Goal: Task Accomplishment & Management: Manage account settings

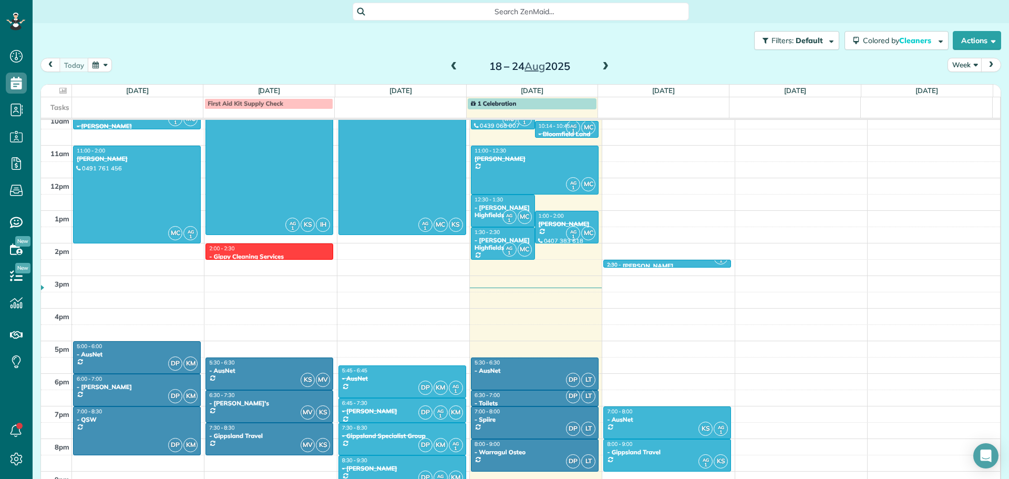
scroll to position [334, 0]
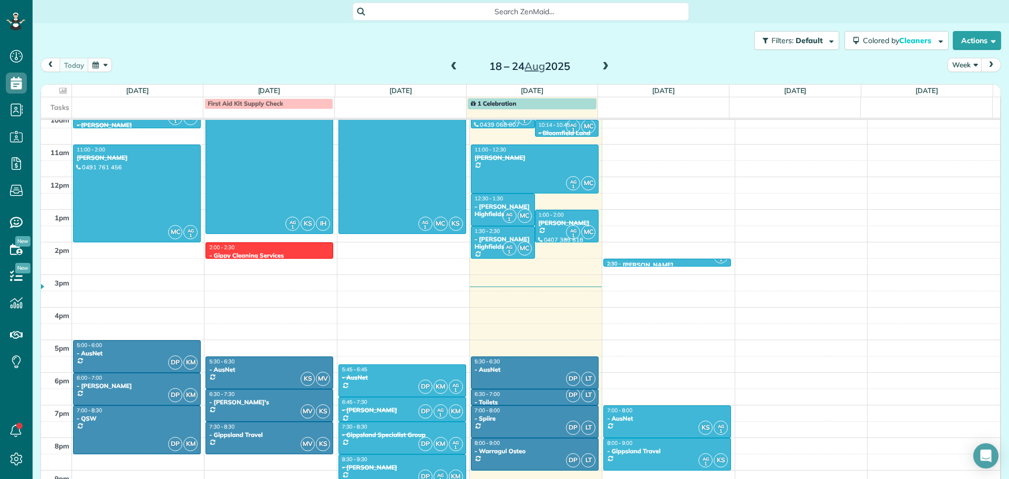
click at [548, 219] on div "[PERSON_NAME]" at bounding box center [567, 222] width 58 height 7
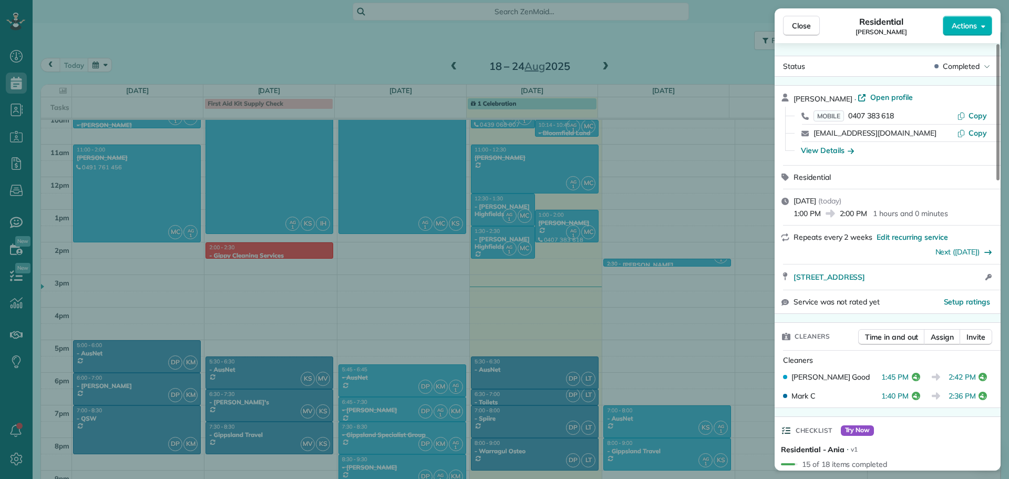
scroll to position [54, 0]
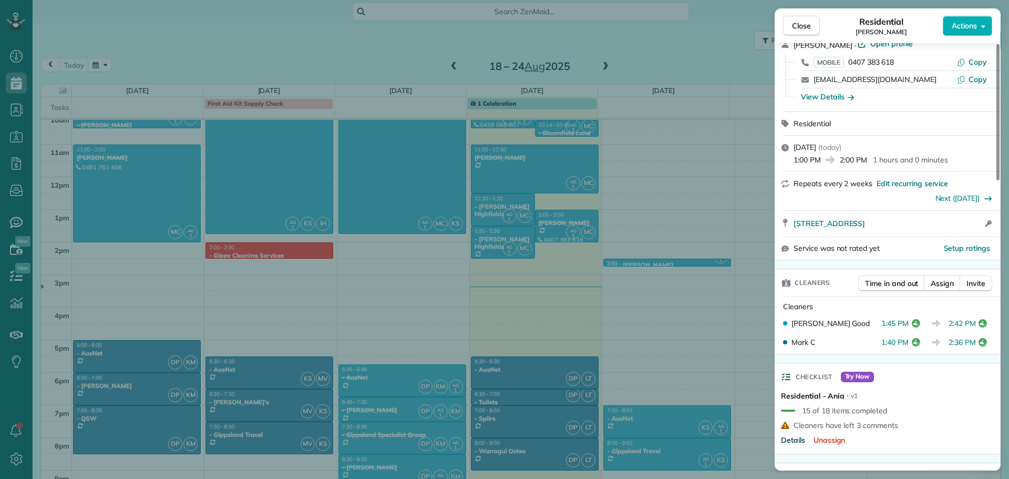
click at [796, 438] on span "Details" at bounding box center [793, 440] width 24 height 11
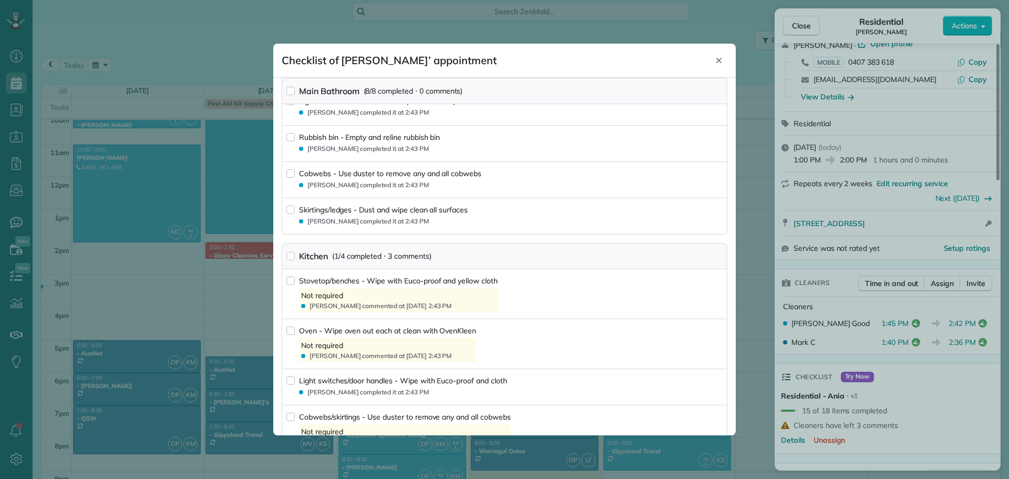
scroll to position [0, 0]
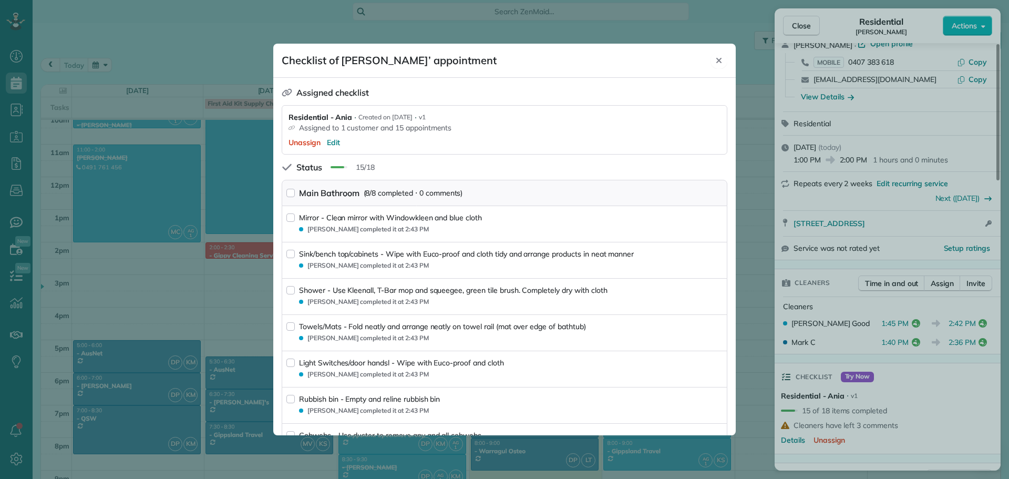
click at [718, 60] on icon "Close" at bounding box center [719, 60] width 8 height 8
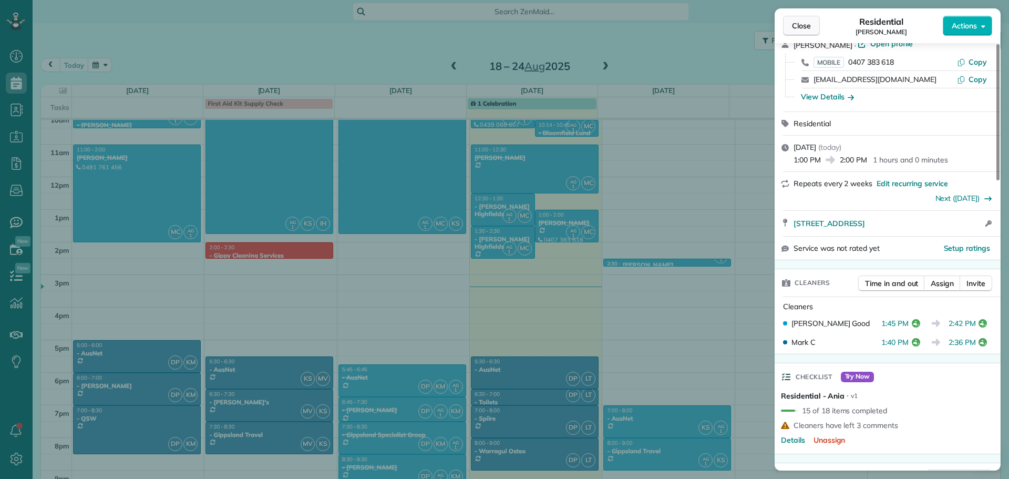
click at [805, 22] on span "Close" at bounding box center [801, 26] width 19 height 11
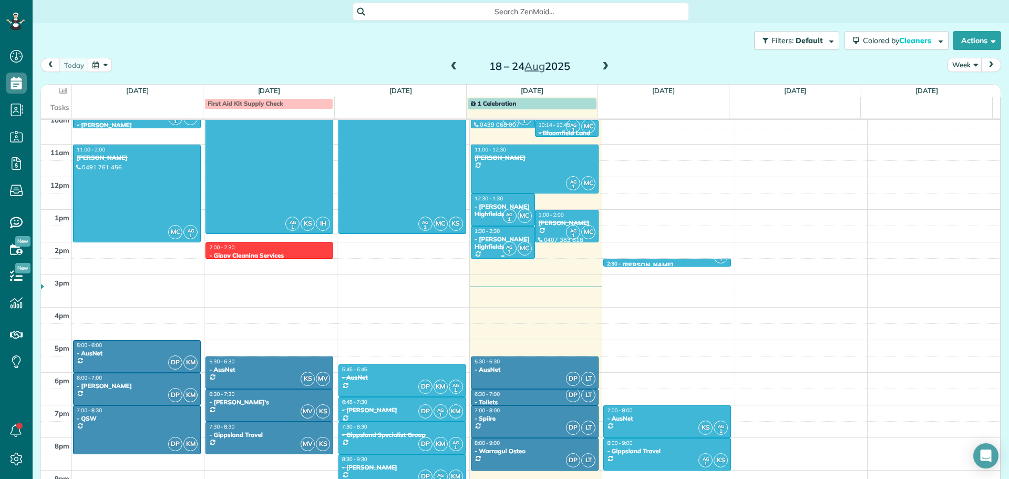
click at [487, 244] on div at bounding box center [503, 243] width 63 height 32
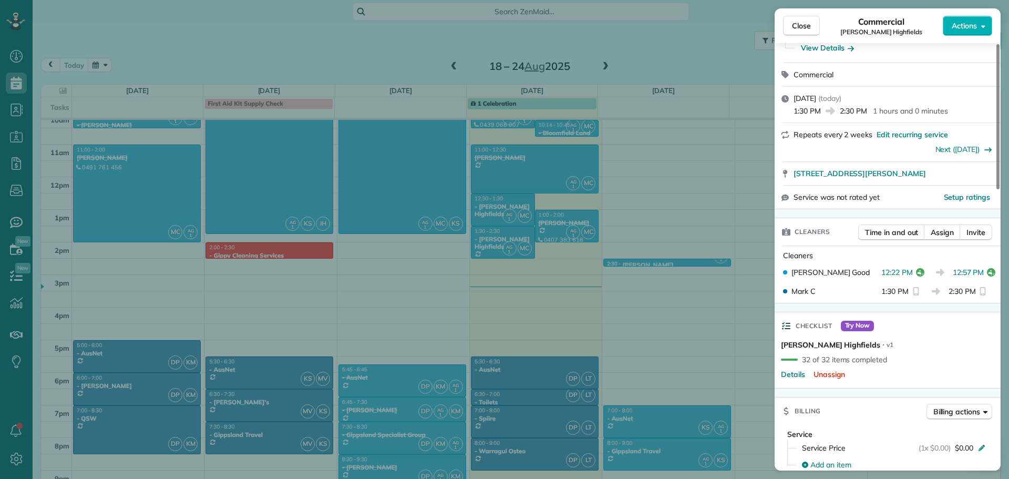
scroll to position [159, 0]
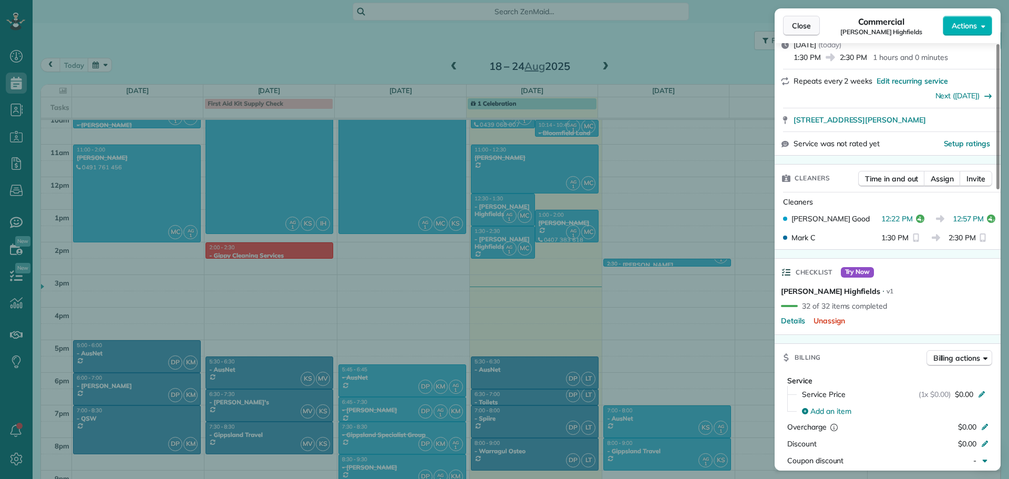
click at [803, 28] on span "Close" at bounding box center [801, 26] width 19 height 11
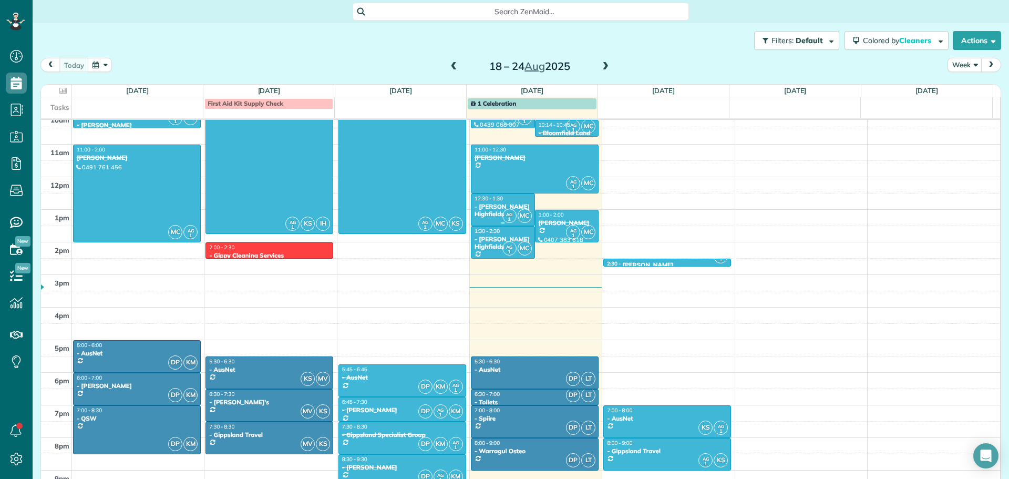
click at [483, 214] on div at bounding box center [503, 210] width 63 height 32
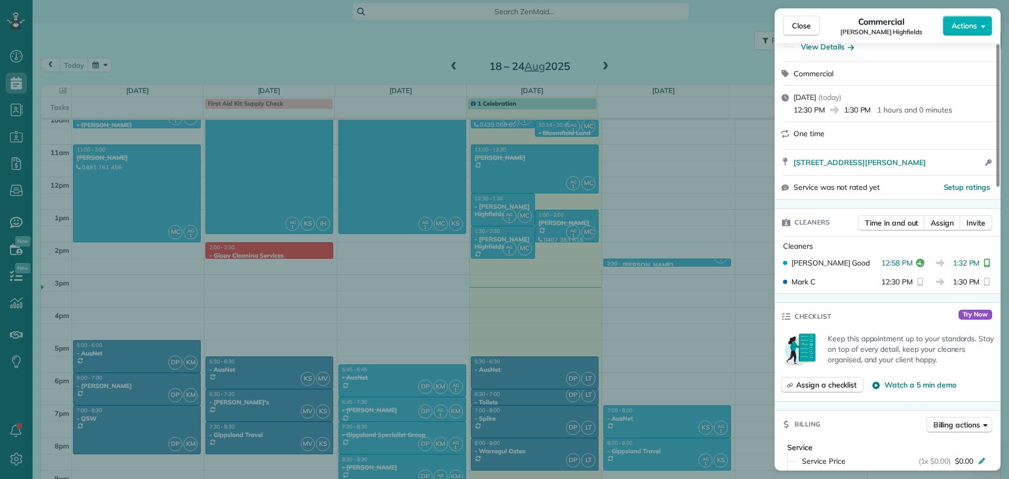
scroll to position [266, 0]
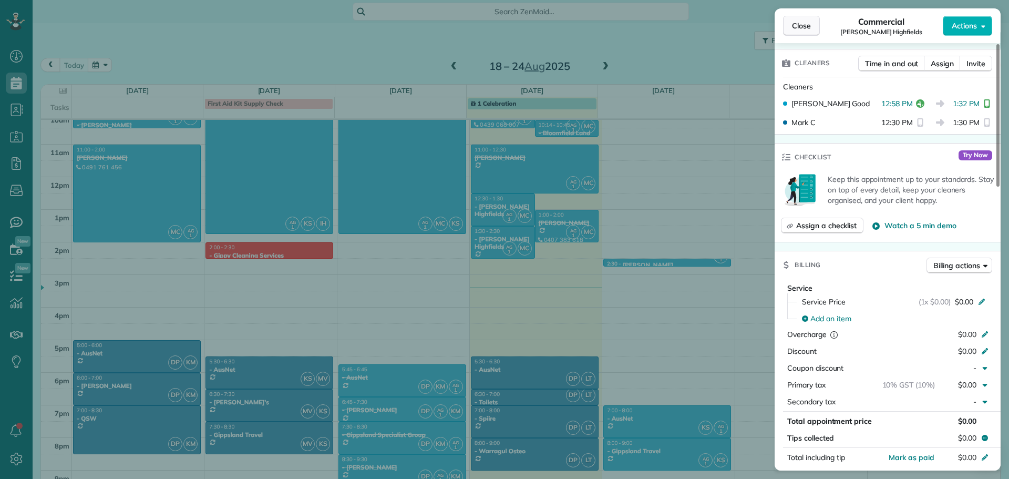
click at [796, 31] on button "Close" at bounding box center [801, 26] width 37 height 20
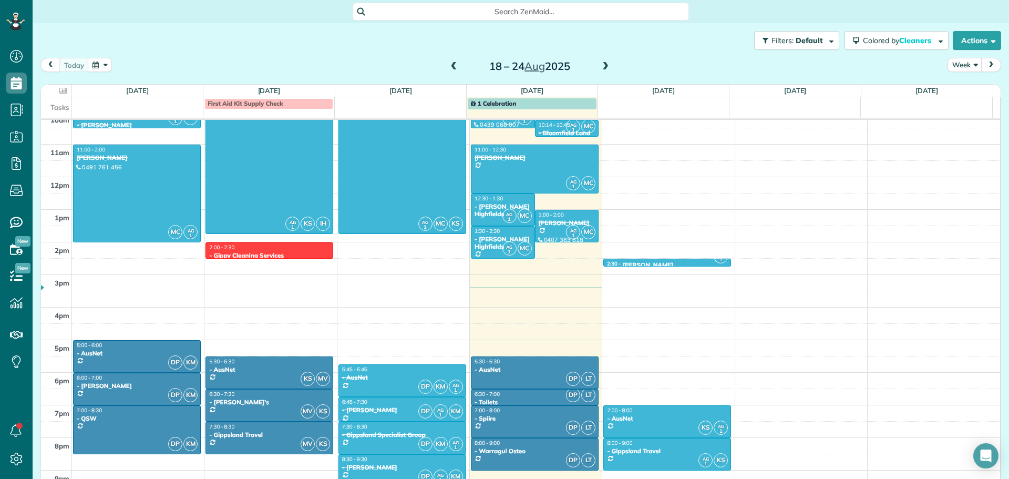
click at [514, 161] on div "[PERSON_NAME]" at bounding box center [534, 157] width 121 height 7
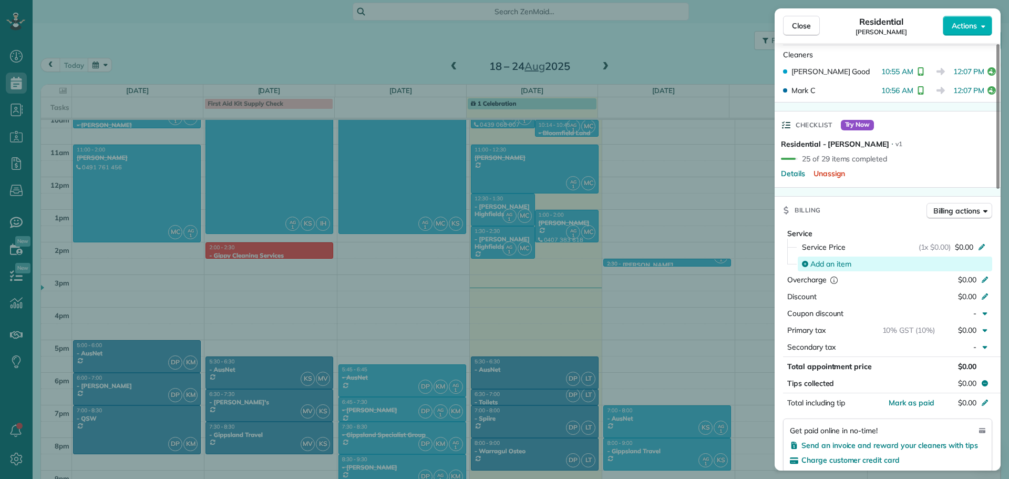
scroll to position [318, 0]
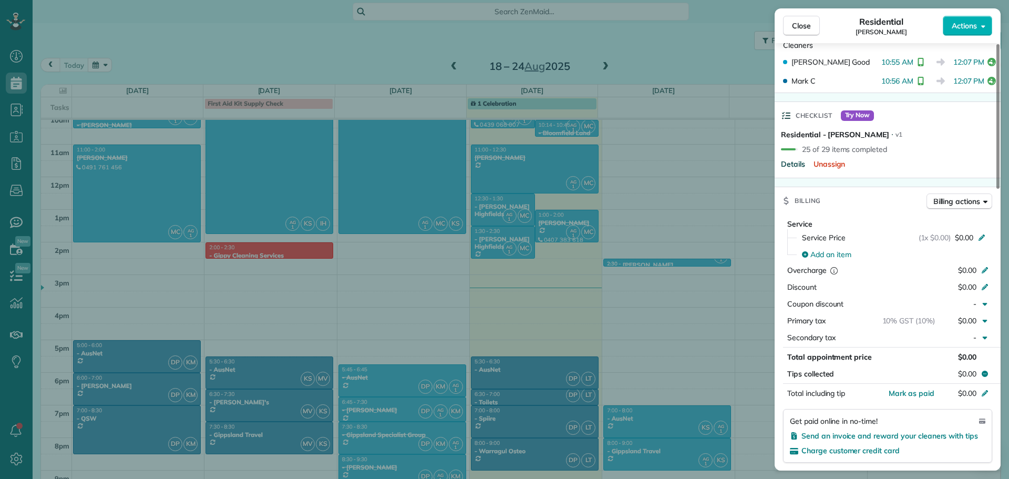
click at [789, 164] on span "Details" at bounding box center [793, 164] width 24 height 11
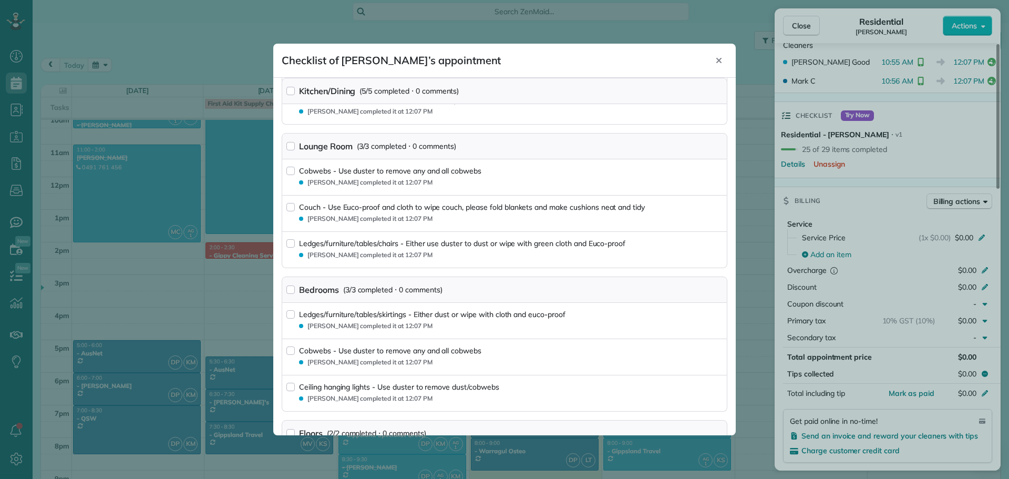
scroll to position [1018, 0]
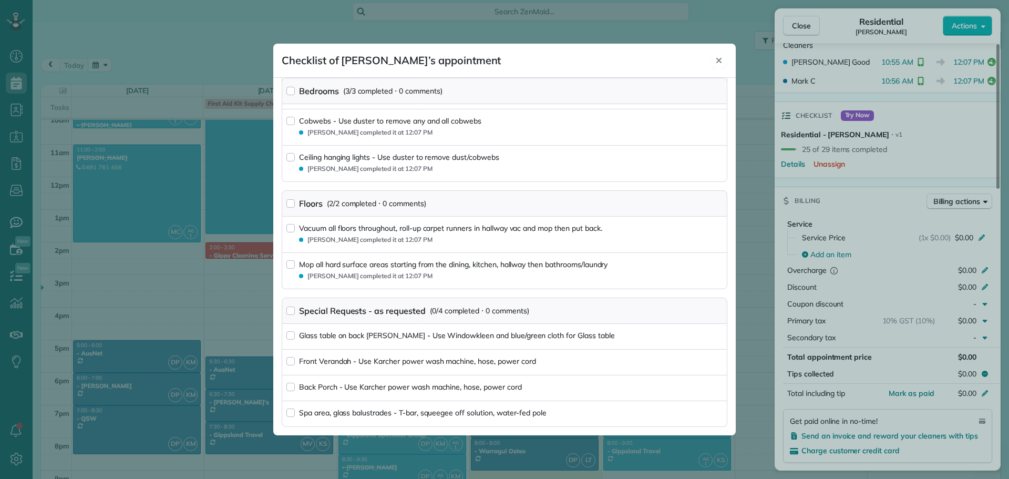
click at [720, 61] on icon "Close" at bounding box center [719, 60] width 5 height 5
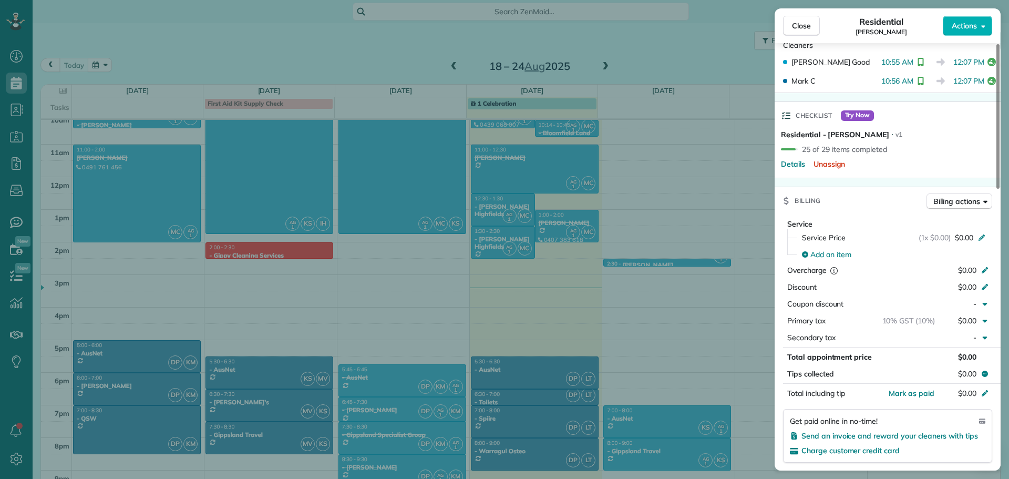
scroll to position [159, 0]
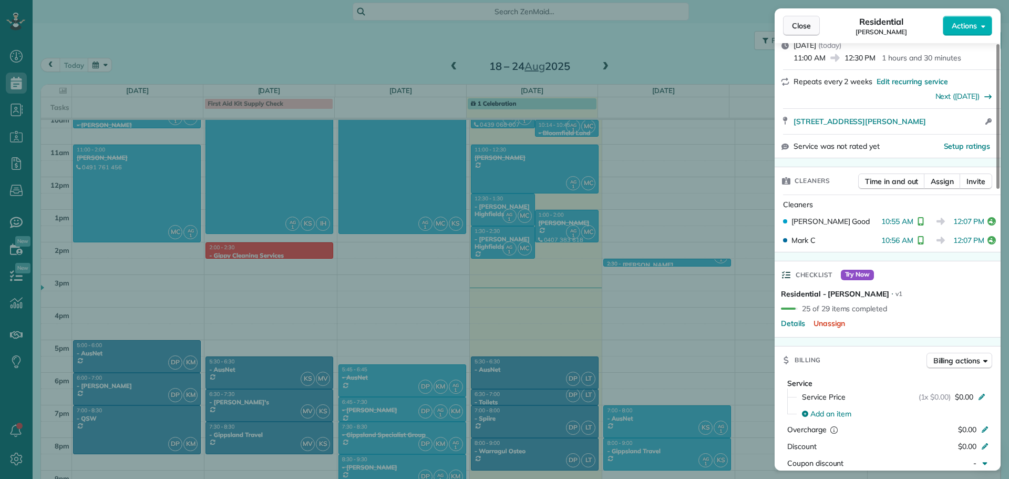
click at [799, 23] on span "Close" at bounding box center [801, 26] width 19 height 11
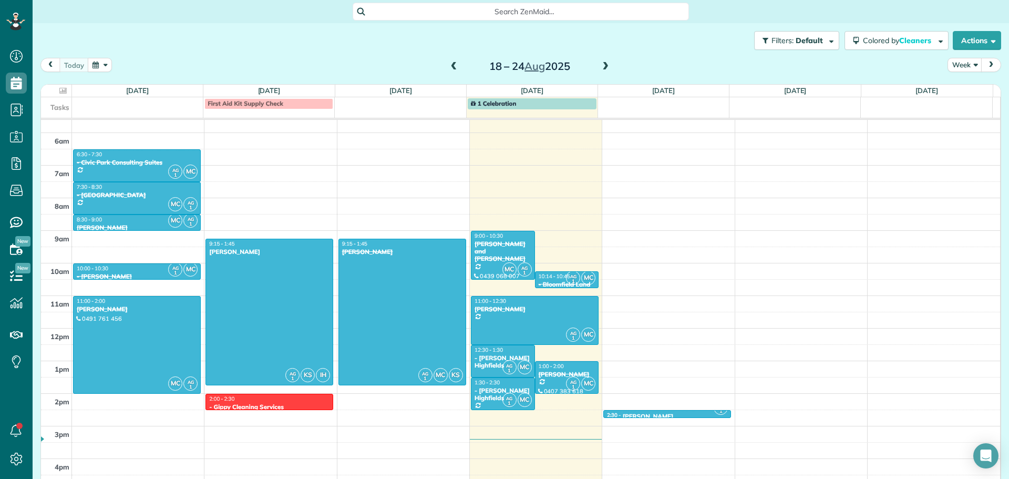
scroll to position [176, 0]
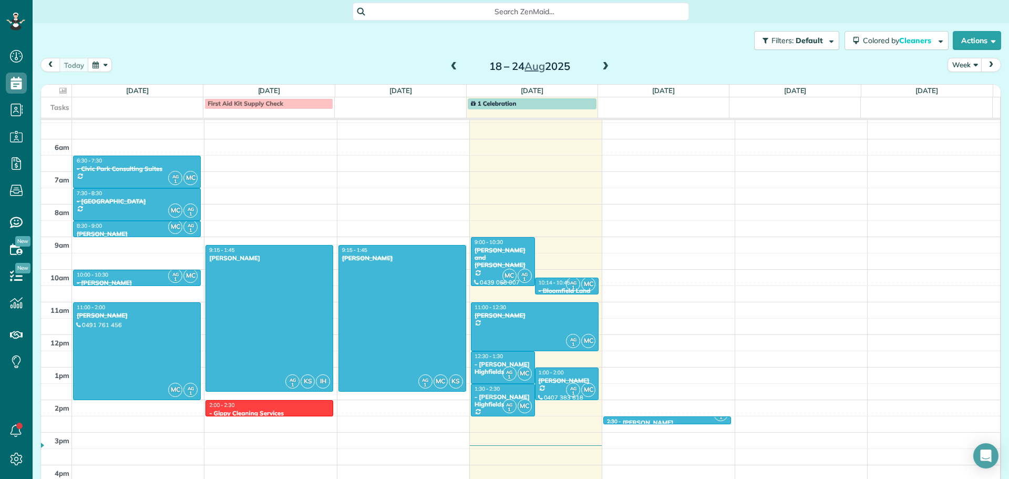
click at [501, 251] on div "[PERSON_NAME] and [PERSON_NAME]" at bounding box center [503, 258] width 58 height 23
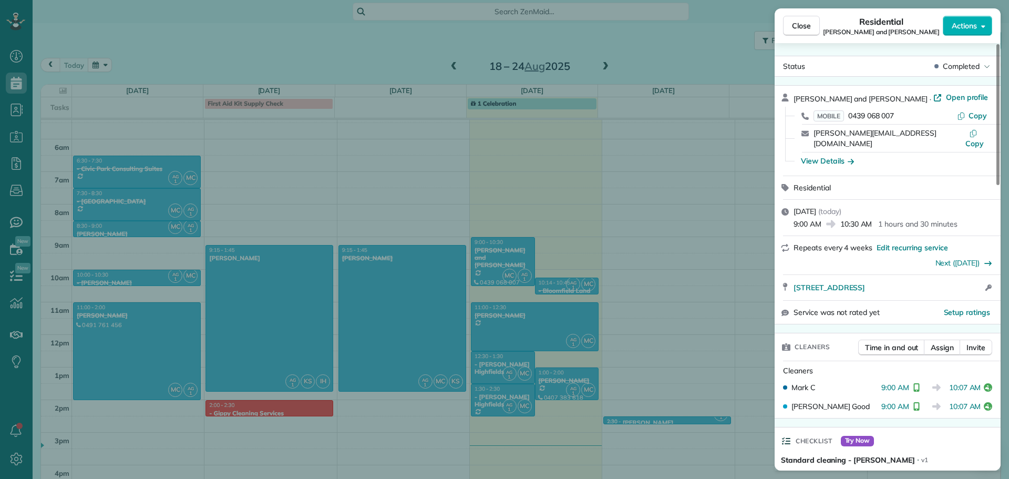
scroll to position [53, 0]
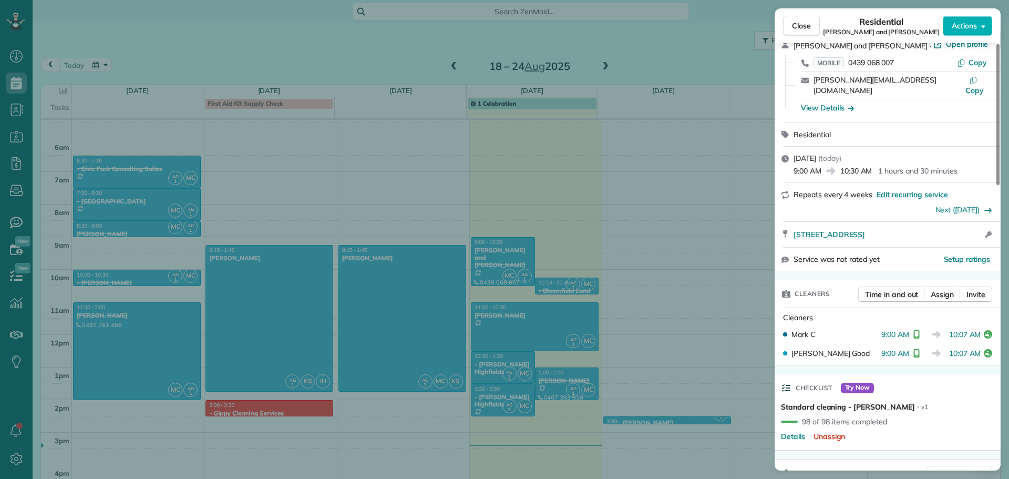
click at [543, 285] on div "Close Residential Maree and Phil Martin Actions Status Completed Maree and Phil…" at bounding box center [504, 239] width 1009 height 479
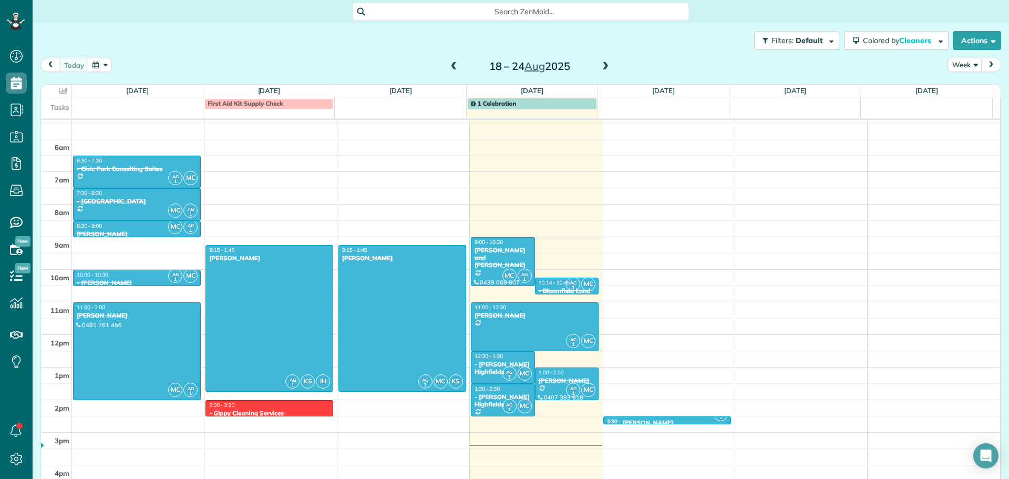
click at [542, 285] on span "10:14 - 10:45" at bounding box center [555, 282] width 32 height 7
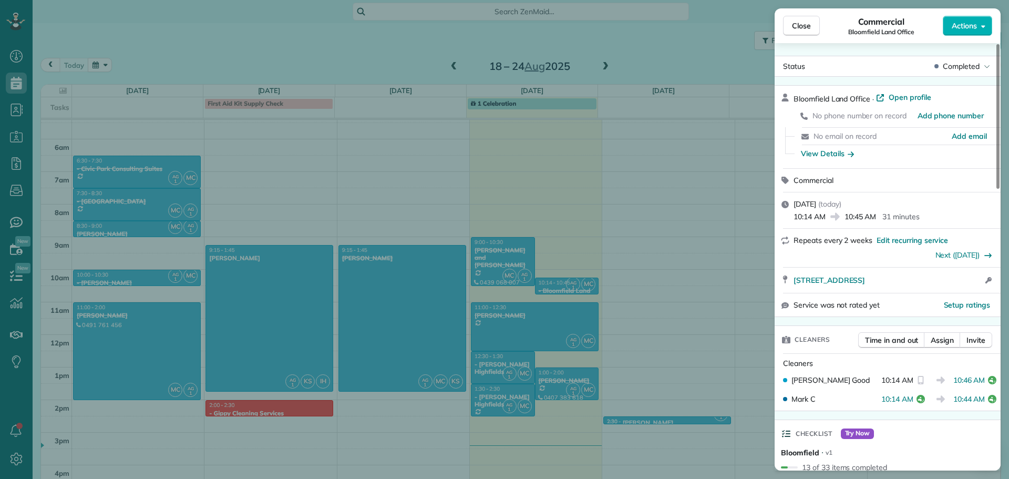
scroll to position [53, 0]
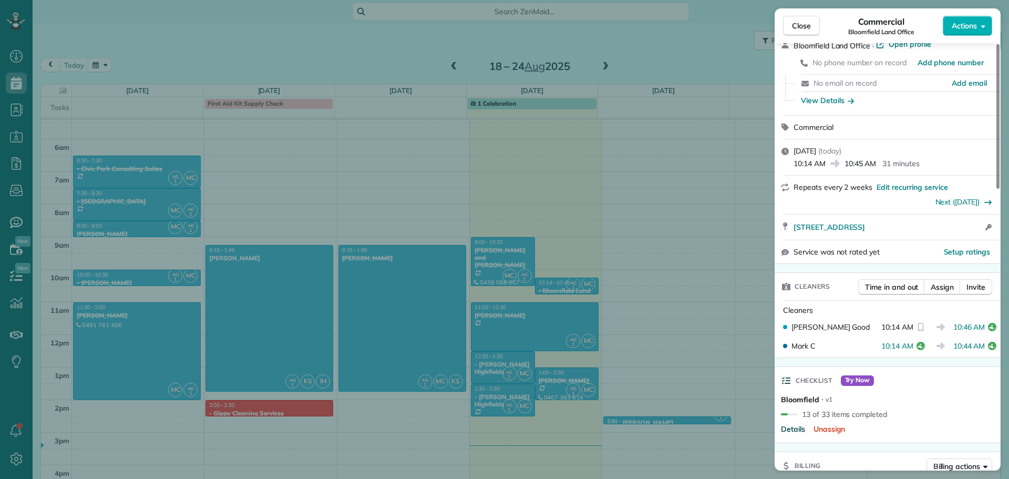
click at [800, 431] on span "Details" at bounding box center [793, 429] width 24 height 11
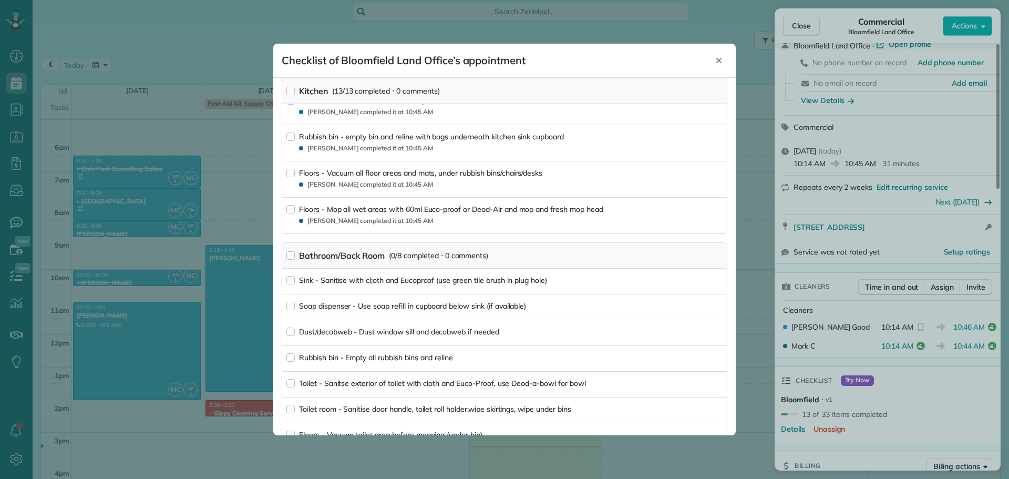
scroll to position [841, 0]
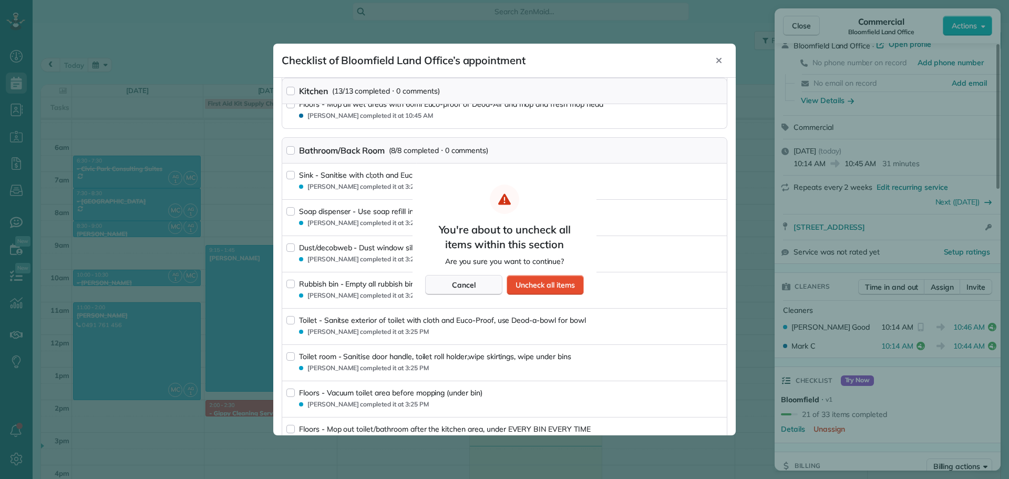
click at [482, 293] on div "Cancel" at bounding box center [463, 285] width 77 height 20
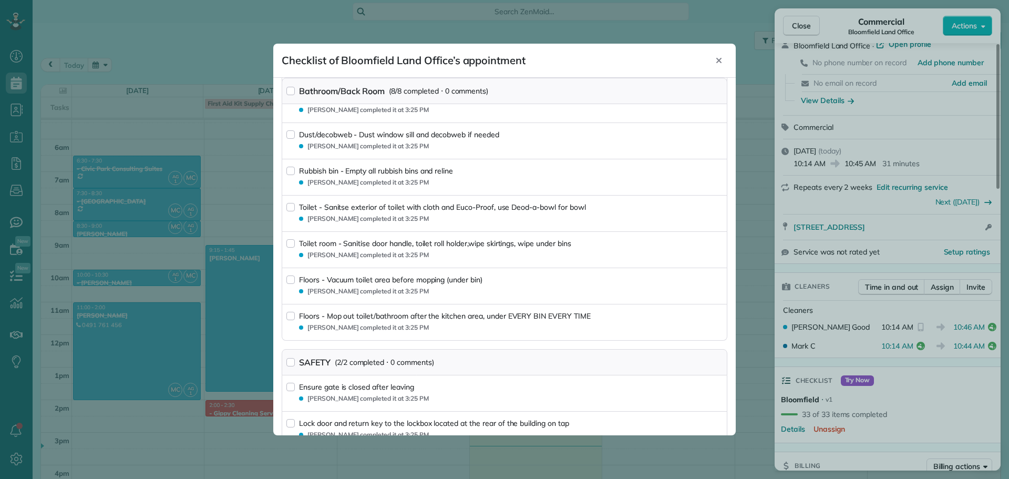
scroll to position [1080, 0]
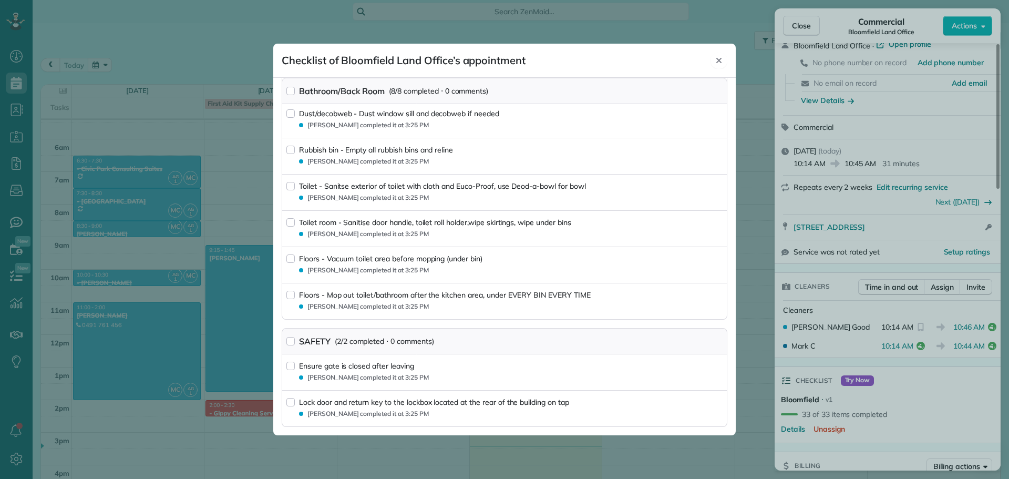
click at [718, 59] on icon "Close" at bounding box center [719, 60] width 5 height 5
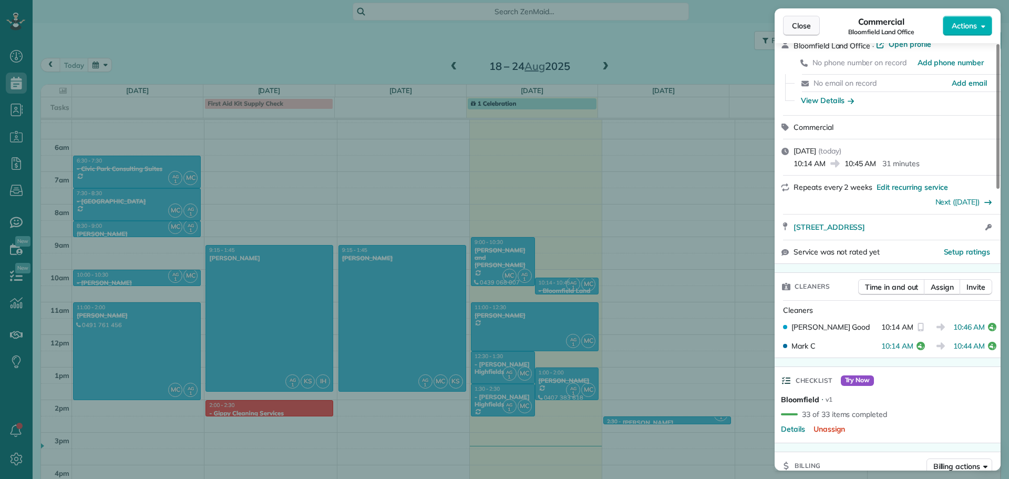
click at [792, 29] on button "Close" at bounding box center [801, 26] width 37 height 20
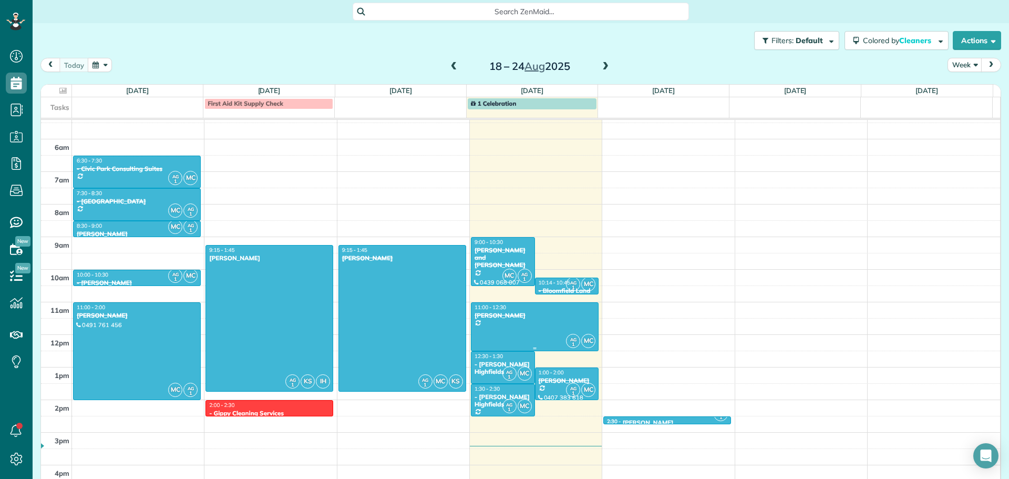
click at [502, 328] on div at bounding box center [535, 327] width 127 height 48
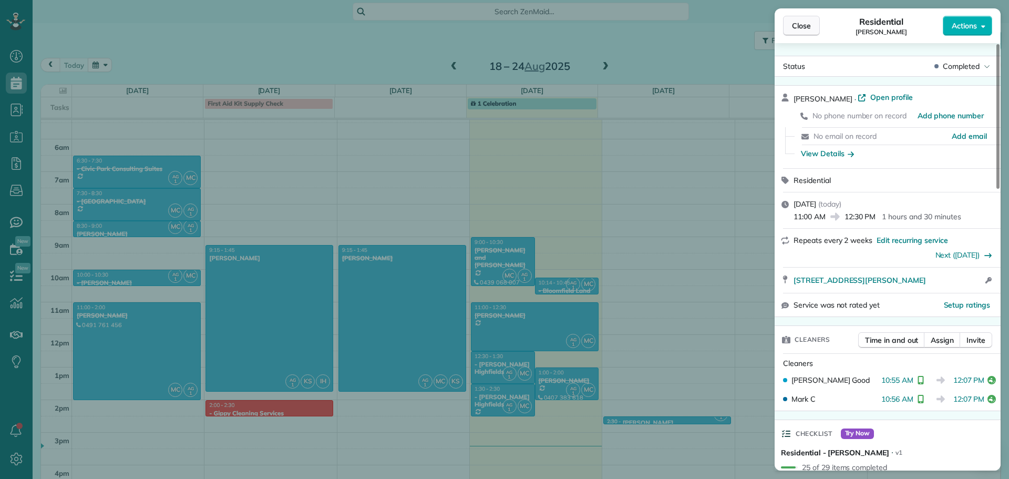
click at [803, 27] on span "Close" at bounding box center [801, 26] width 19 height 11
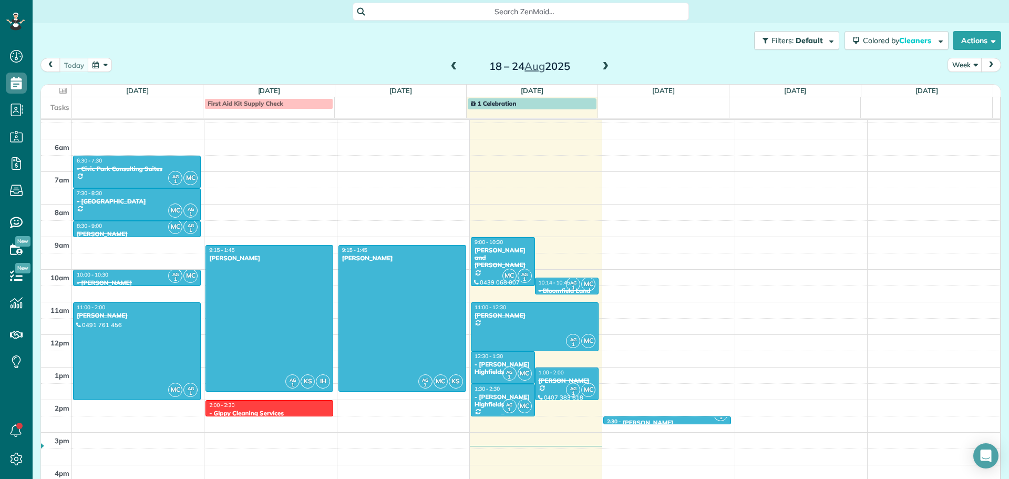
click at [485, 397] on div "- [PERSON_NAME] Highfields" at bounding box center [503, 400] width 58 height 15
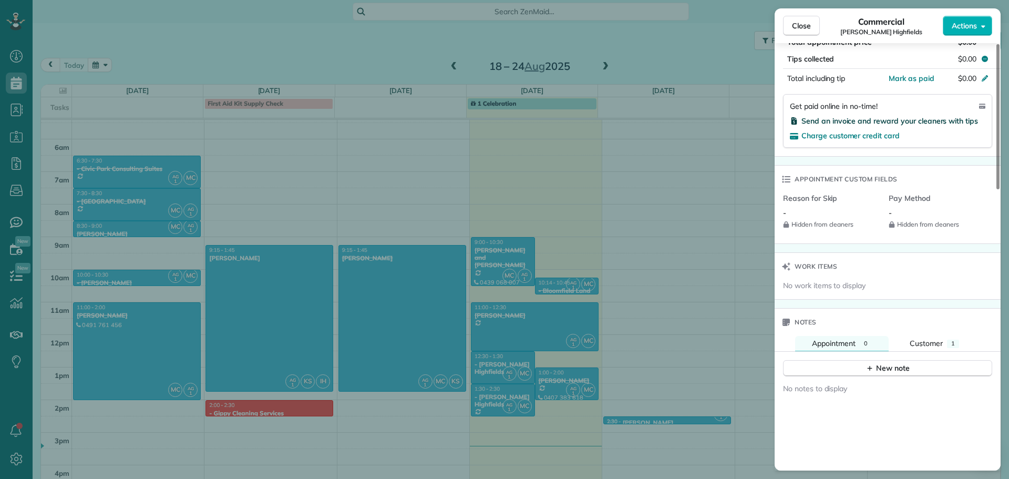
scroll to position [826, 0]
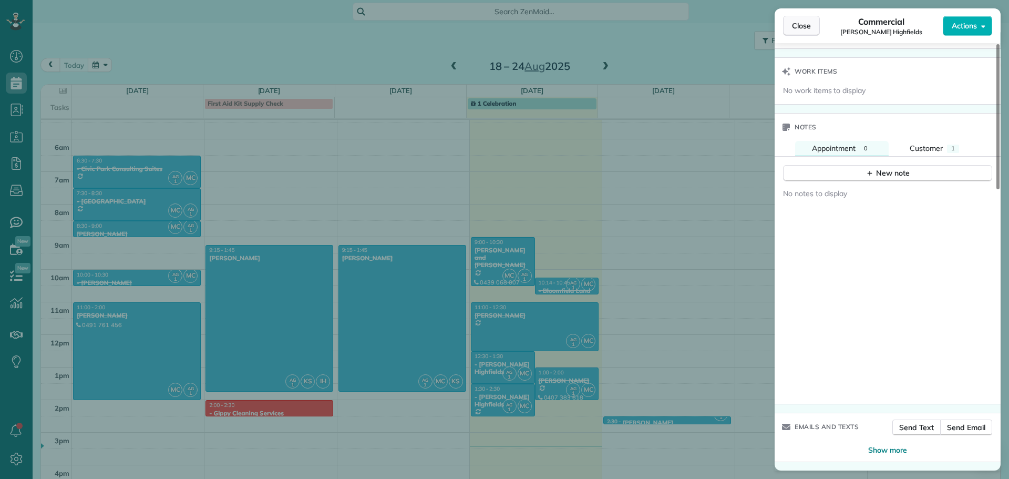
click at [798, 34] on button "Close" at bounding box center [801, 26] width 37 height 20
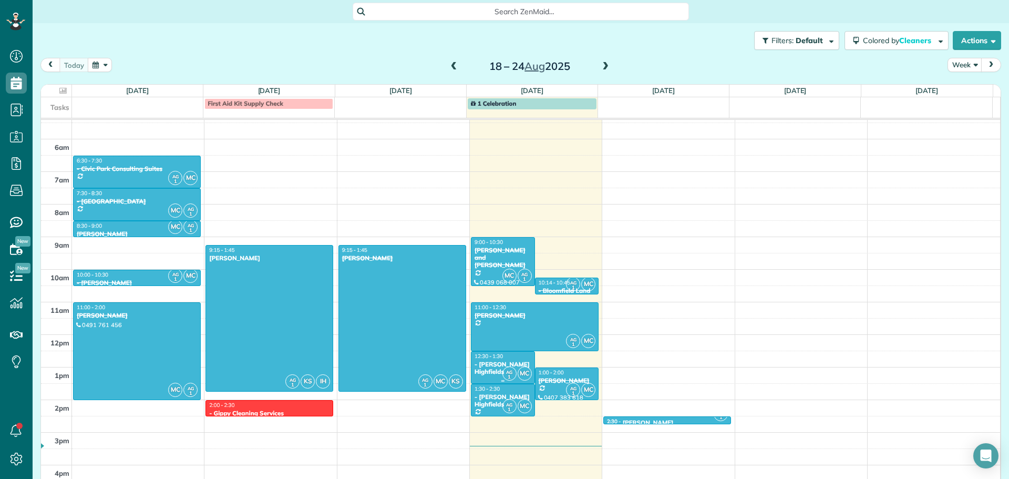
click at [488, 366] on div "- [PERSON_NAME] Highfields" at bounding box center [503, 368] width 58 height 15
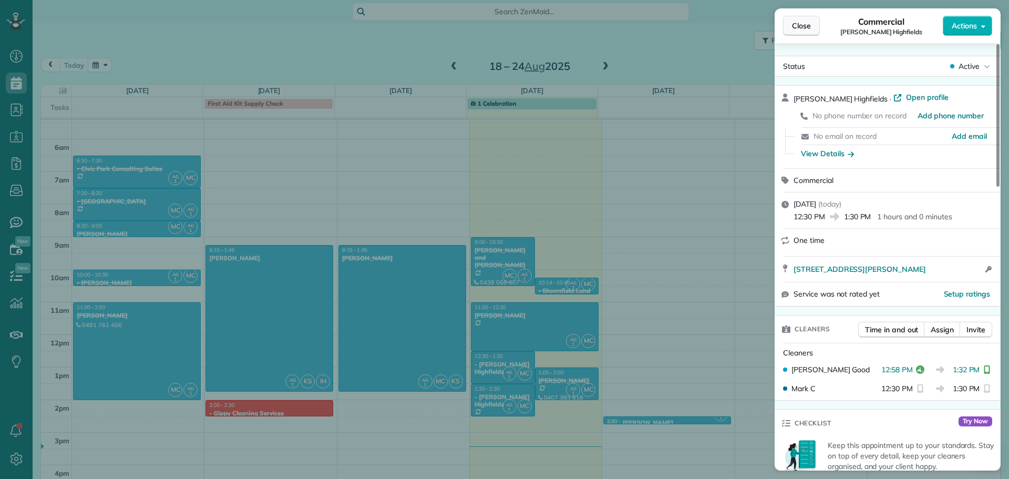
click at [802, 30] on span "Close" at bounding box center [801, 26] width 19 height 11
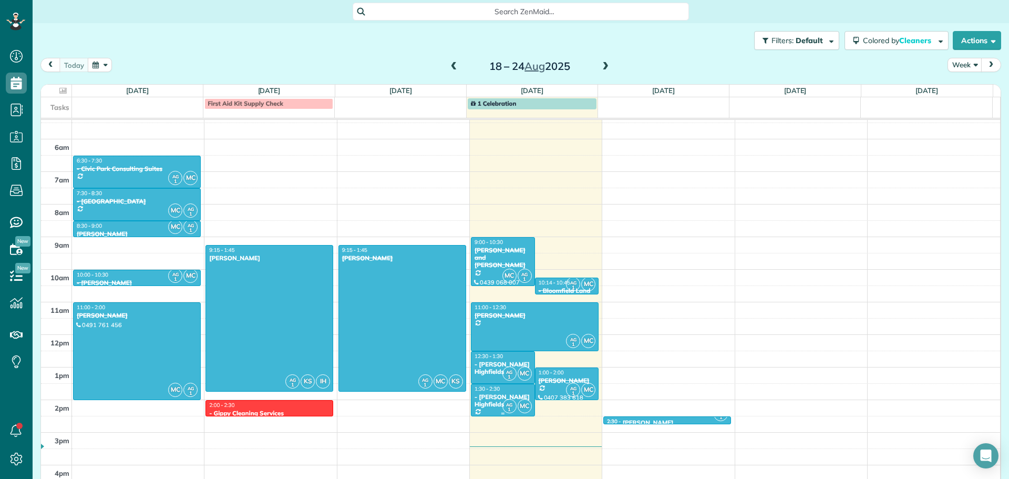
click at [487, 394] on div "- [PERSON_NAME] Highfields" at bounding box center [503, 400] width 58 height 15
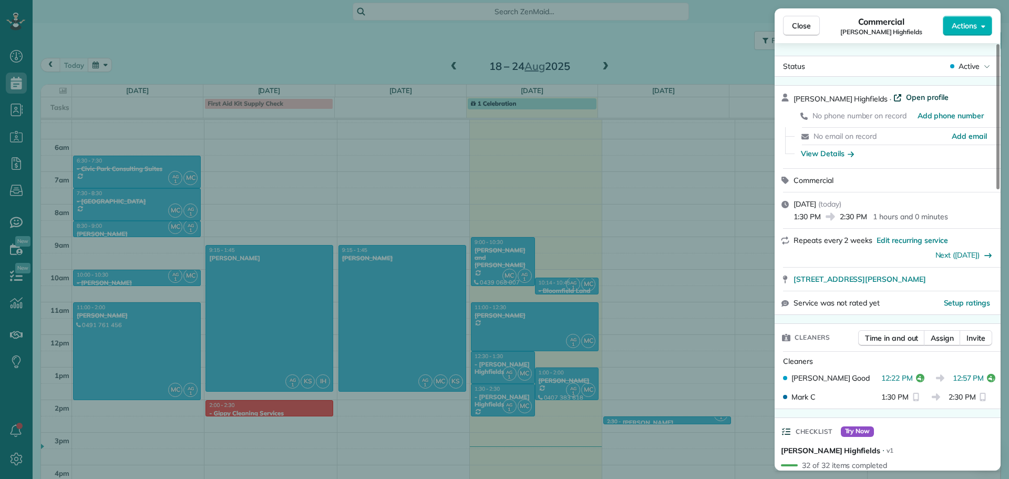
click at [906, 100] on span "Open profile" at bounding box center [927, 97] width 43 height 11
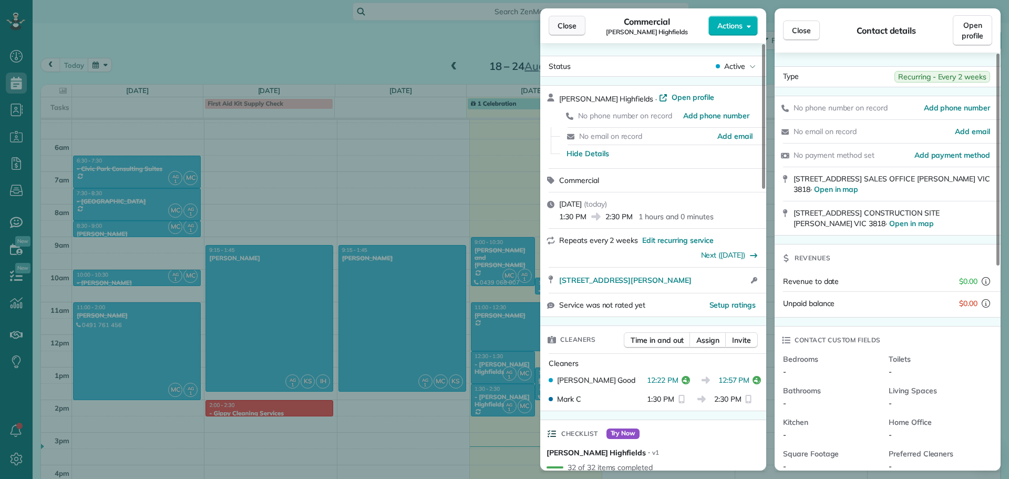
click at [573, 26] on span "Close" at bounding box center [567, 26] width 19 height 11
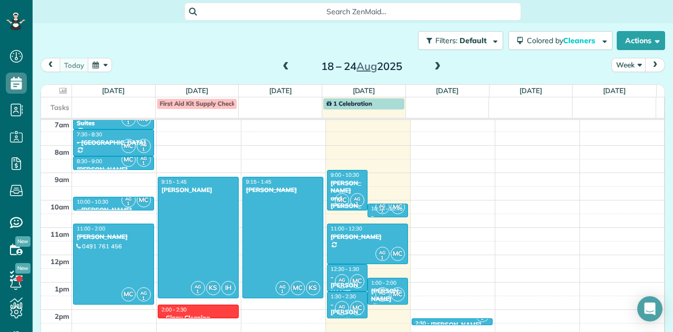
scroll to position [209, 0]
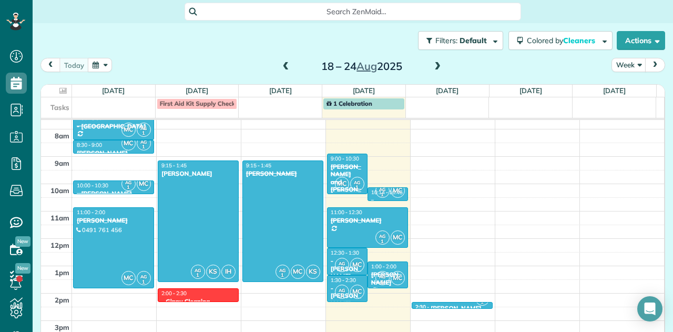
click at [98, 61] on button "button" at bounding box center [100, 65] width 24 height 14
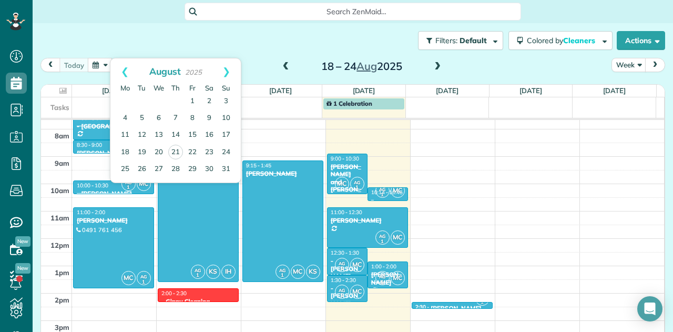
click at [101, 61] on button "button" at bounding box center [100, 65] width 24 height 14
click at [342, 47] on div "Filters: Default Colored by Cleaners Color by Cleaner Color by Team Color by St…" at bounding box center [353, 40] width 640 height 35
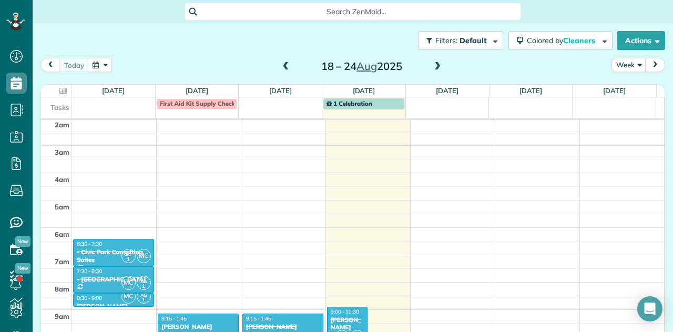
scroll to position [0, 0]
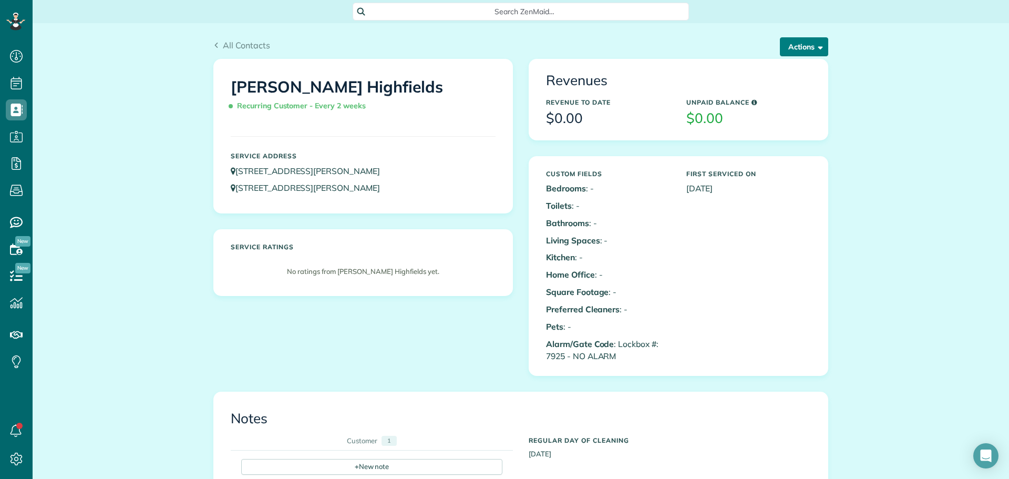
click at [818, 40] on button "Actions" at bounding box center [804, 46] width 48 height 19
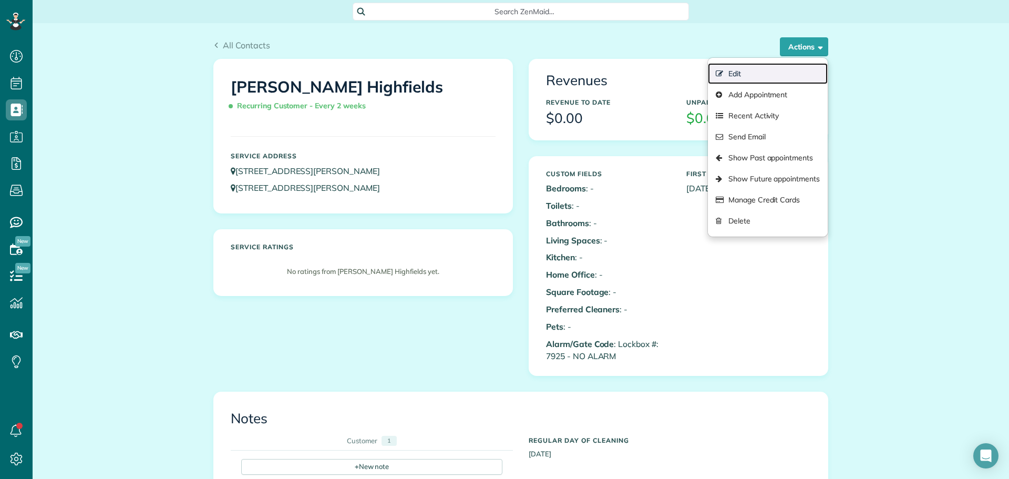
click at [753, 76] on link "Edit" at bounding box center [768, 73] width 120 height 21
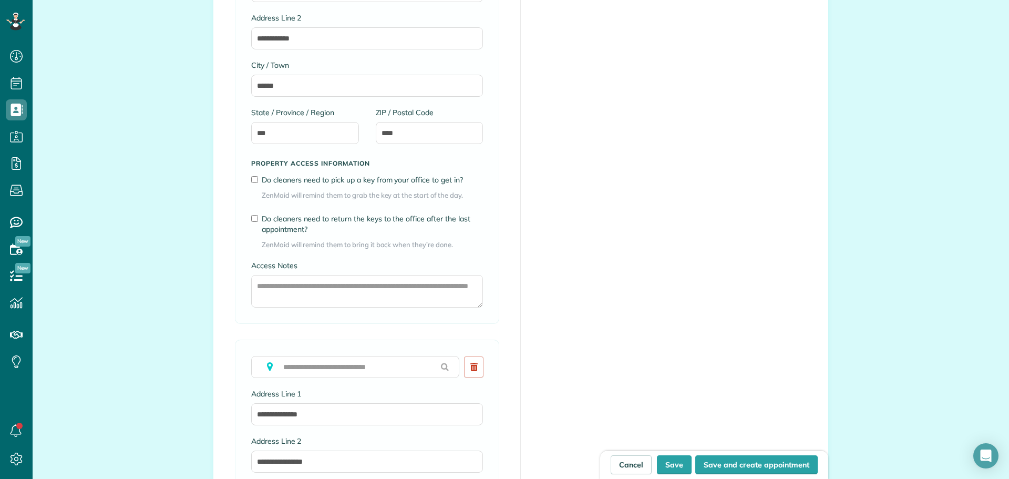
scroll to position [736, 0]
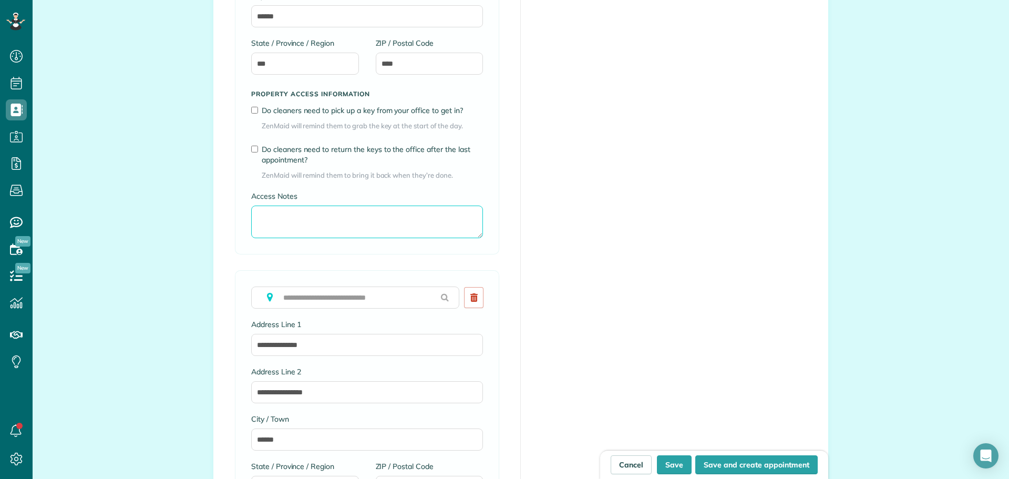
click at [270, 221] on textarea "Access Notes" at bounding box center [367, 222] width 232 height 33
type textarea "****"
click at [474, 270] on div "**********" at bounding box center [367, 262] width 264 height 831
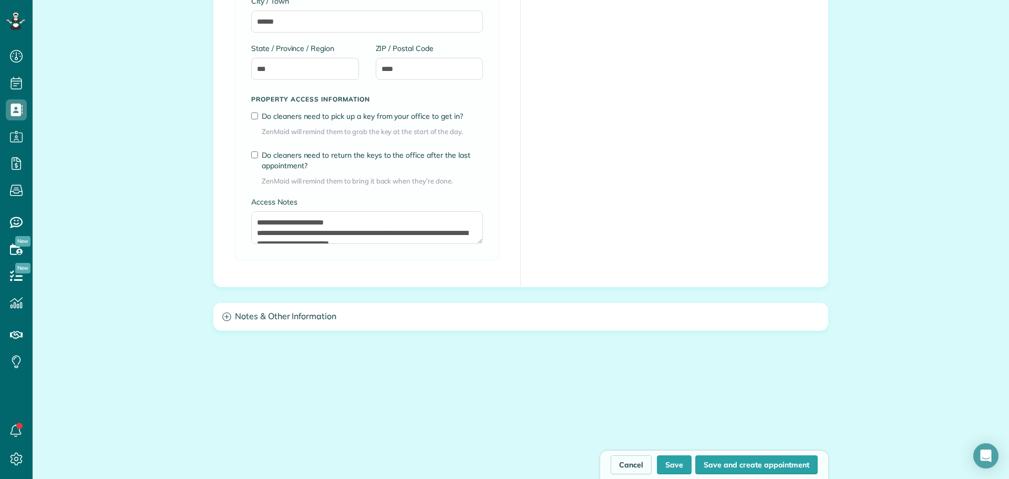
scroll to position [1211, 0]
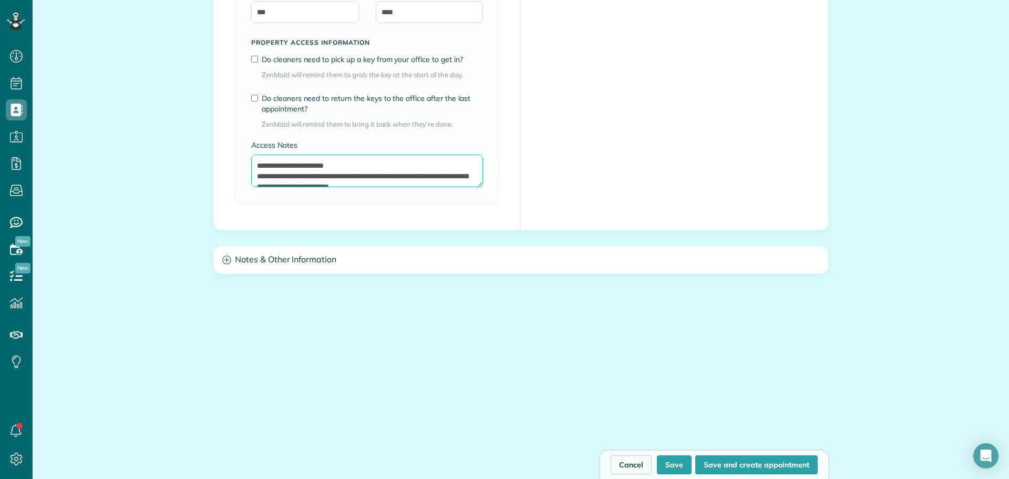
click at [380, 168] on textarea "**********" at bounding box center [367, 171] width 232 height 33
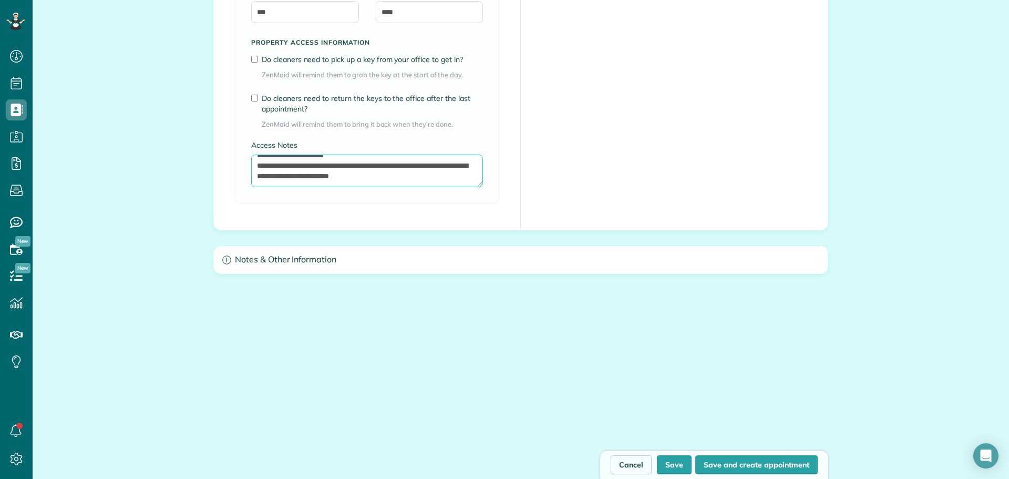
click at [407, 172] on textarea "**********" at bounding box center [367, 171] width 232 height 33
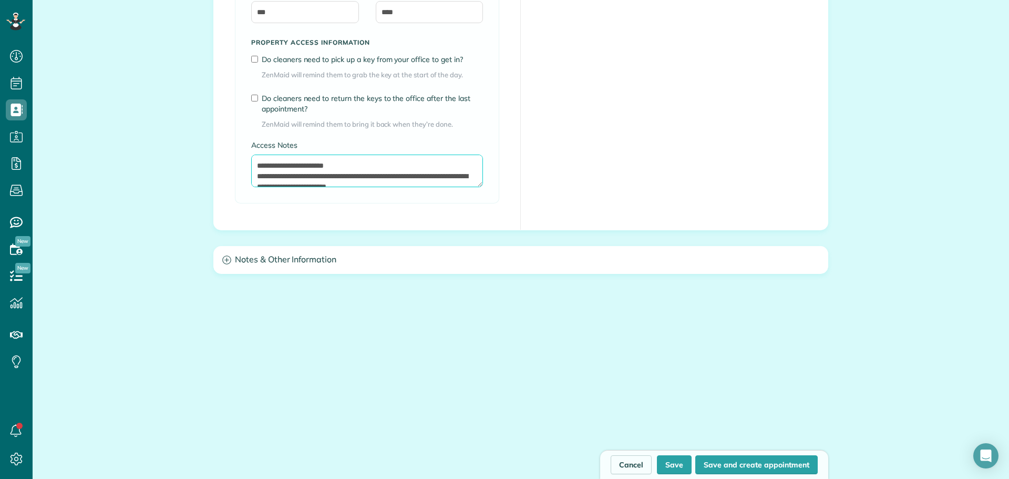
click at [384, 168] on textarea "**********" at bounding box center [367, 171] width 232 height 33
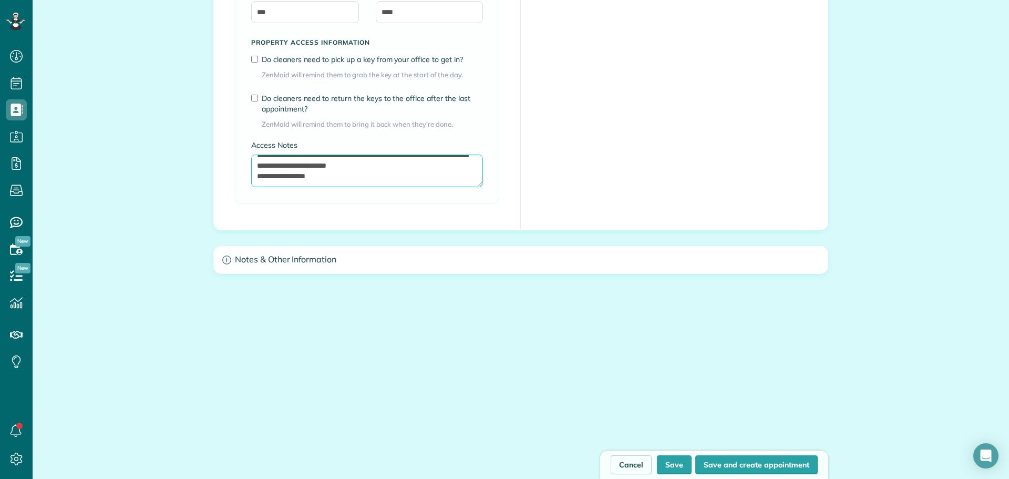
drag, startPoint x: 339, startPoint y: 178, endPoint x: 248, endPoint y: 178, distance: 91.5
click at [251, 178] on textarea "**********" at bounding box center [367, 171] width 232 height 33
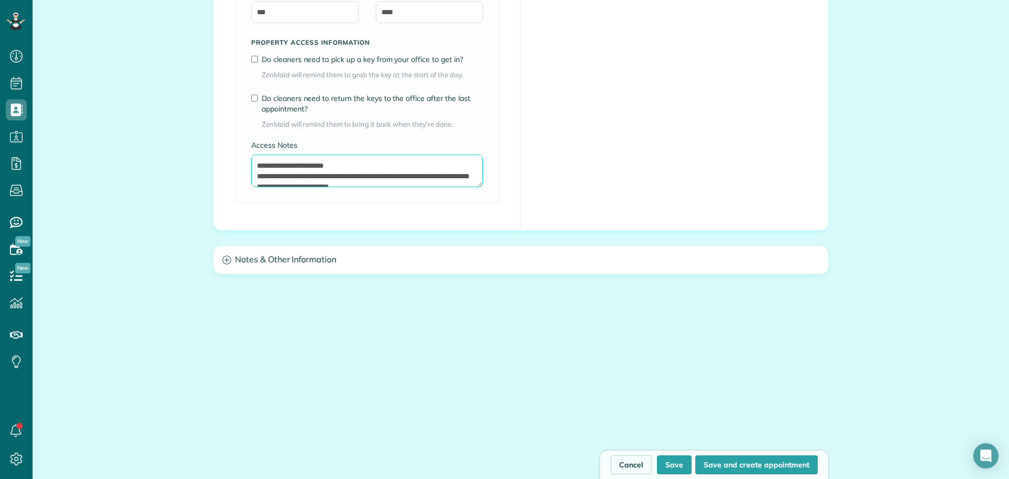
click at [357, 167] on textarea "**********" at bounding box center [367, 171] width 232 height 33
paste textarea "**********"
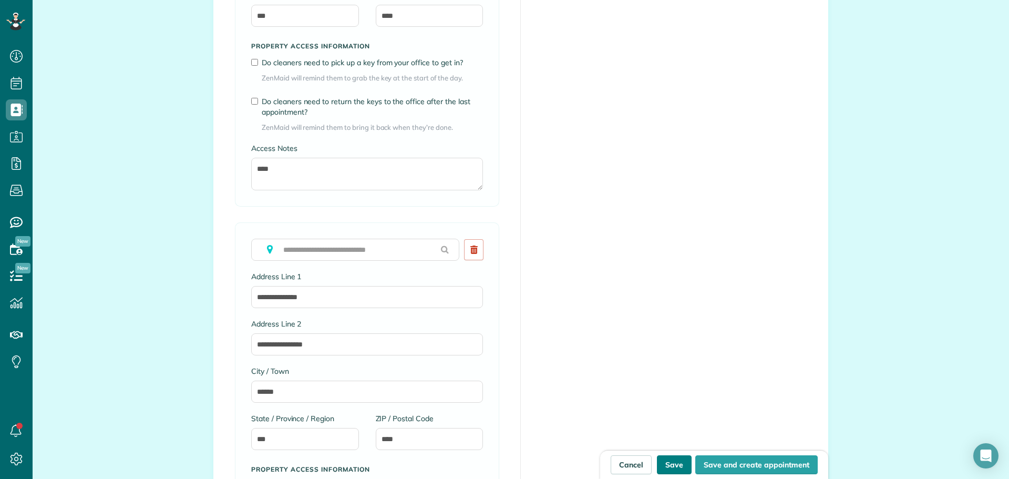
scroll to position [738, 0]
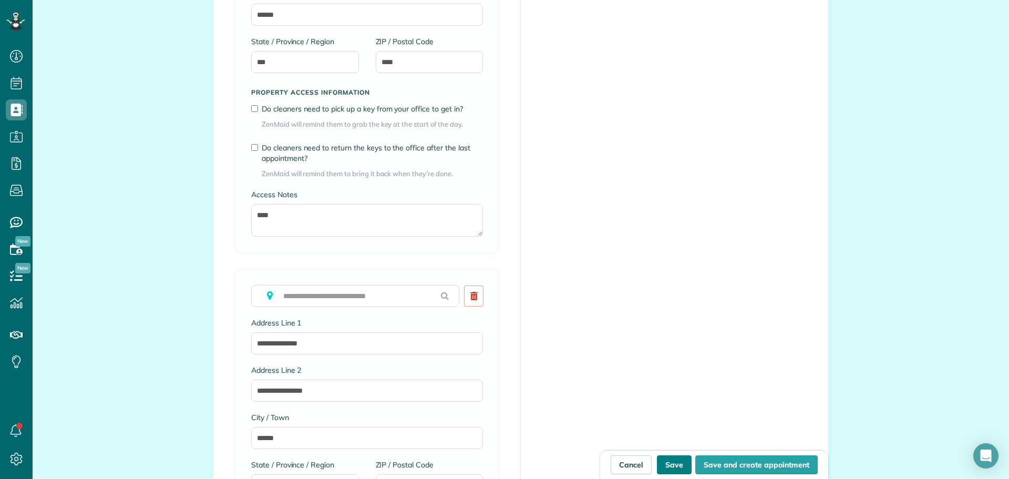
type textarea "**********"
click at [682, 470] on button "Save" at bounding box center [674, 464] width 35 height 19
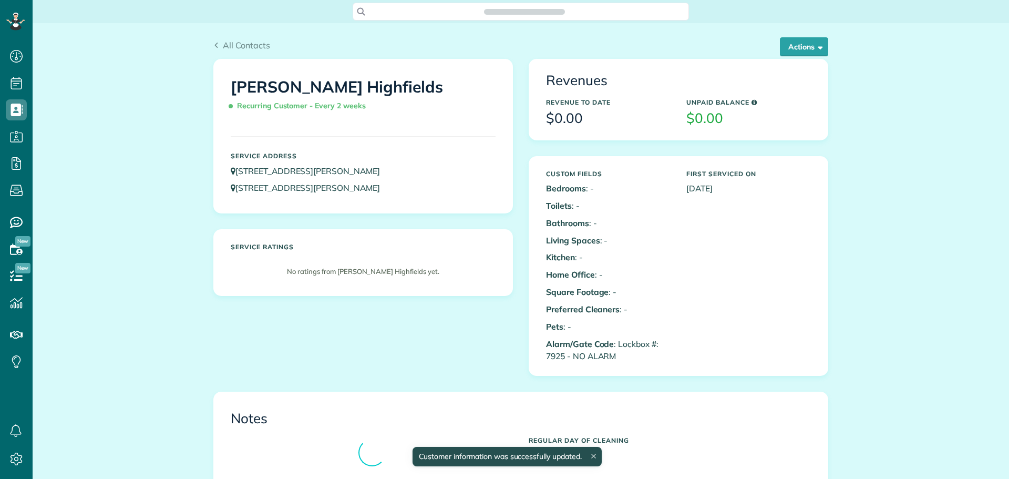
scroll to position [5, 5]
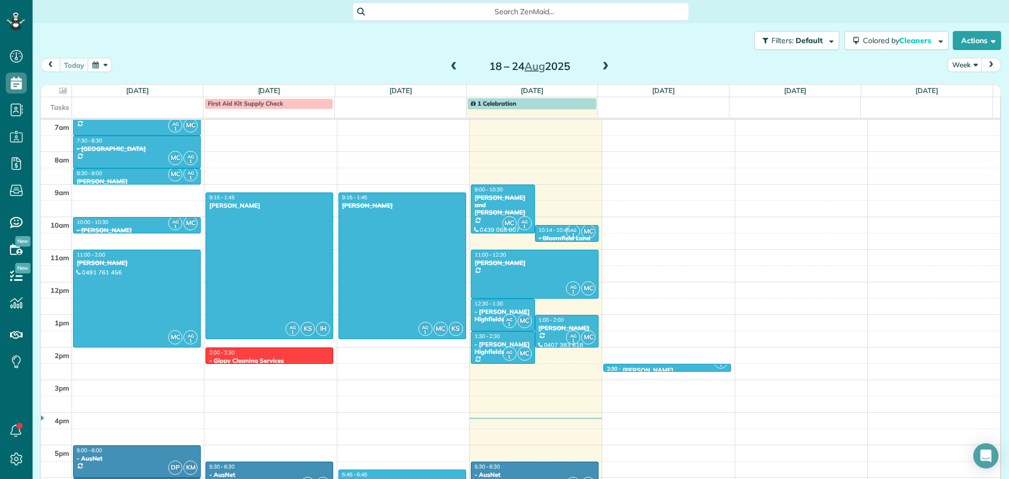
scroll to position [5, 5]
